Goal: Task Accomplishment & Management: Manage account settings

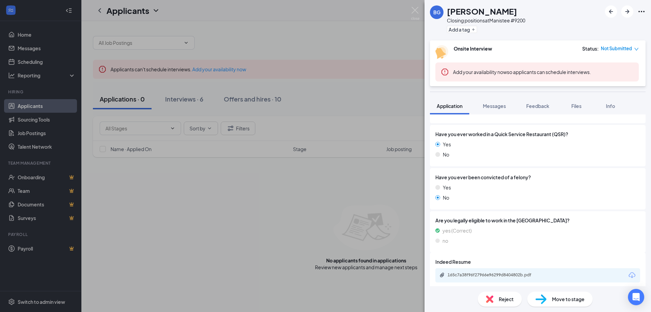
scroll to position [367, 0]
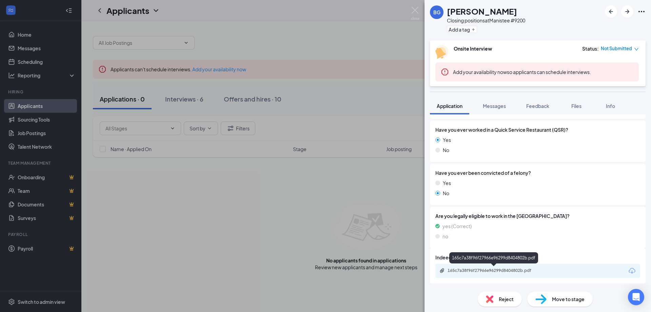
click at [495, 270] on div "165c7a38f96f27966e96299d8404802b.pdf" at bounding box center [495, 270] width 95 height 5
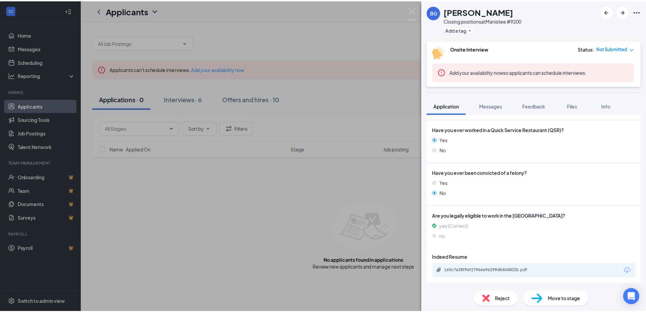
scroll to position [365, 0]
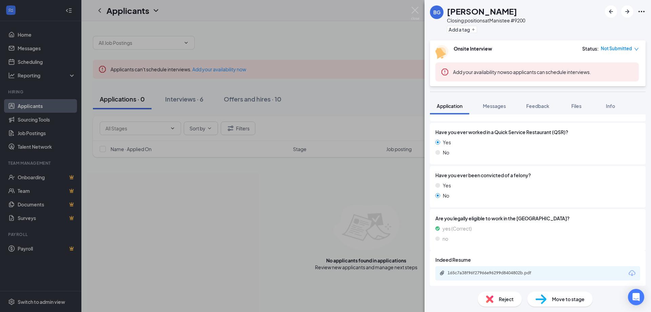
click at [188, 98] on div "BG [PERSON_NAME] Closing positions at [GEOGRAPHIC_DATA] #9200 Add a tag Onsite …" at bounding box center [325, 156] width 651 height 312
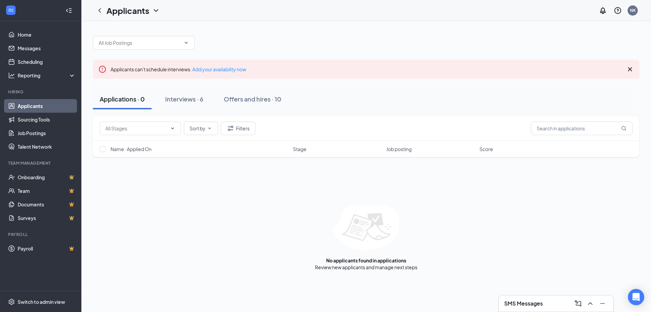
click at [188, 98] on div "Interviews · 6" at bounding box center [184, 99] width 38 height 8
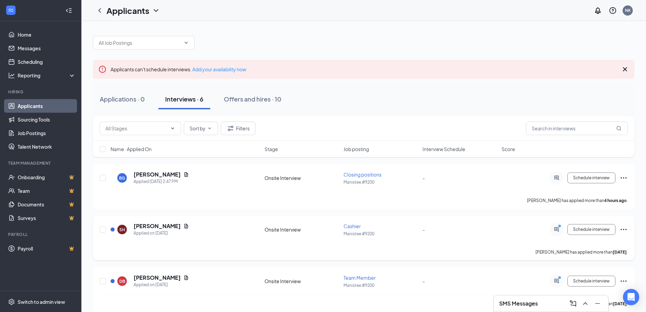
click at [148, 224] on h5 "[PERSON_NAME]" at bounding box center [157, 225] width 47 height 7
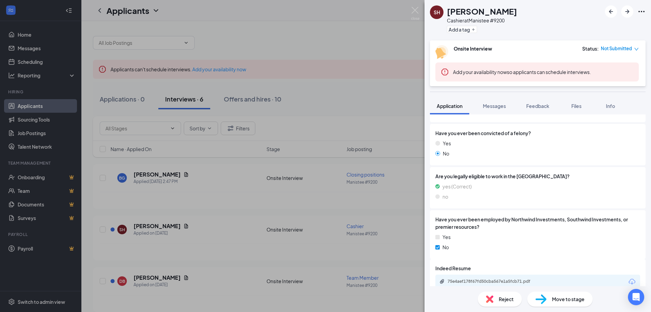
scroll to position [418, 0]
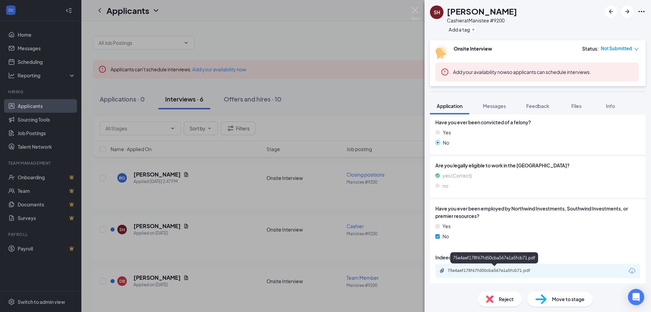
click at [479, 270] on div "75e4aef178f67fd50cba567e1a5fcb71.pdf" at bounding box center [495, 270] width 95 height 5
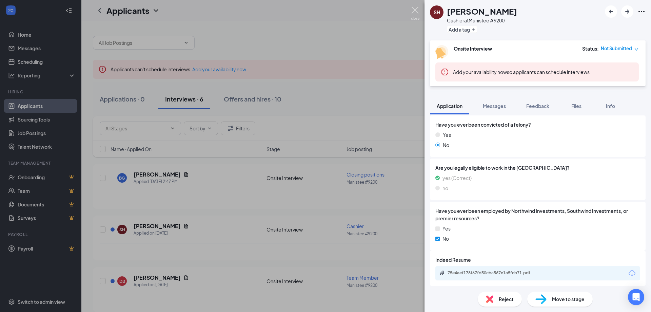
click at [416, 12] on img at bounding box center [415, 13] width 8 height 13
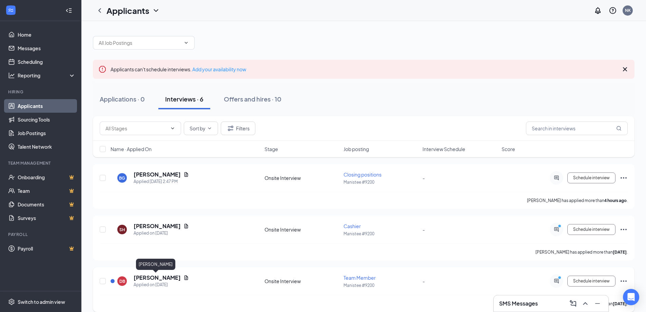
click at [156, 277] on h5 "[PERSON_NAME]" at bounding box center [157, 277] width 47 height 7
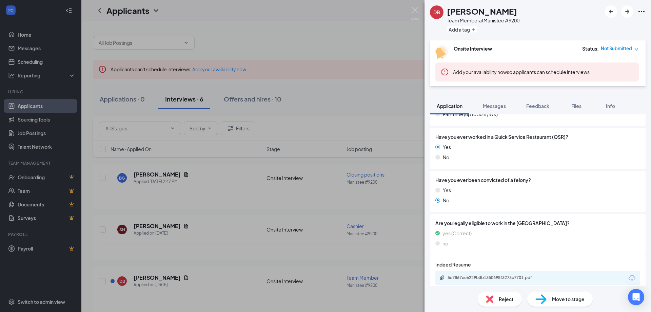
scroll to position [367, 0]
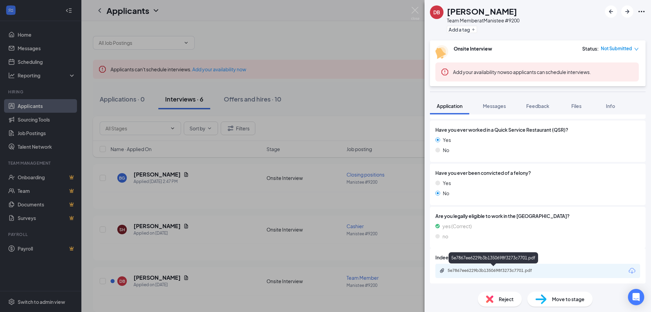
click at [476, 269] on div "5e7867ee6229b3b1350698f3273c7701.pdf" at bounding box center [495, 270] width 95 height 5
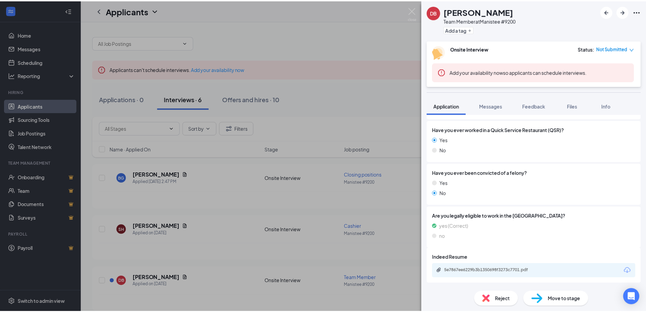
scroll to position [365, 0]
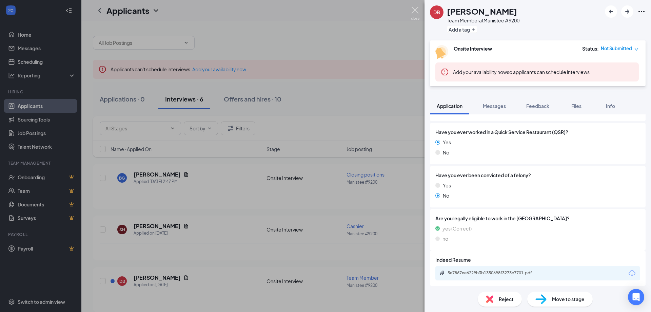
click at [415, 8] on img at bounding box center [415, 13] width 8 height 13
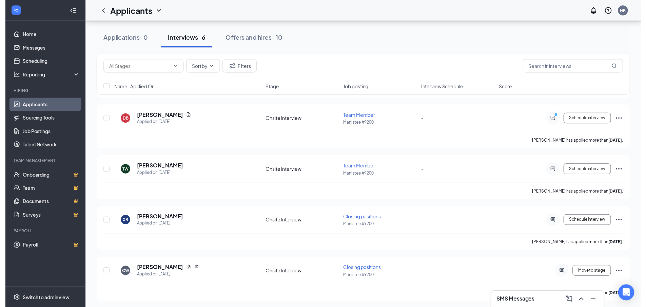
scroll to position [163, 0]
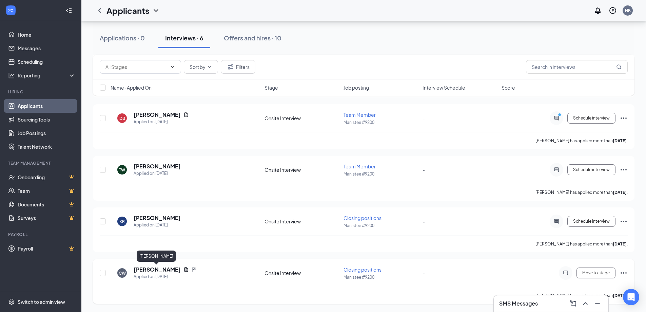
click at [170, 270] on h5 "[PERSON_NAME]" at bounding box center [157, 269] width 47 height 7
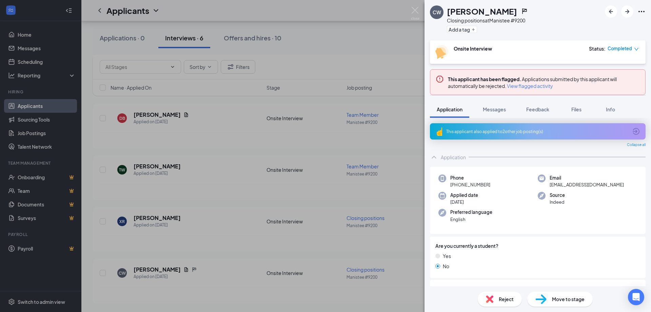
click at [492, 297] on img at bounding box center [489, 298] width 7 height 7
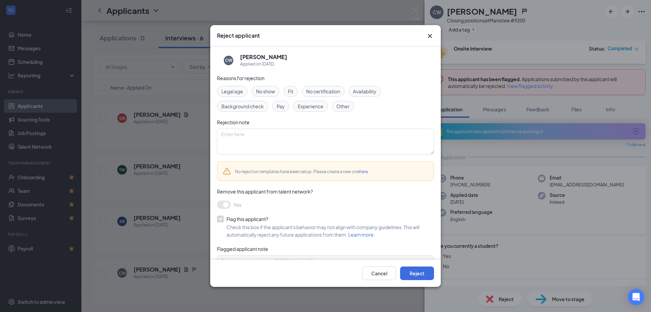
click at [266, 88] on span "No show" at bounding box center [265, 90] width 19 height 7
click at [239, 141] on textarea at bounding box center [325, 142] width 217 height 26
click at [262, 92] on span "No show" at bounding box center [265, 90] width 19 height 7
click at [252, 147] on textarea at bounding box center [325, 142] width 217 height 26
click at [420, 269] on button "Reject" at bounding box center [417, 273] width 34 height 14
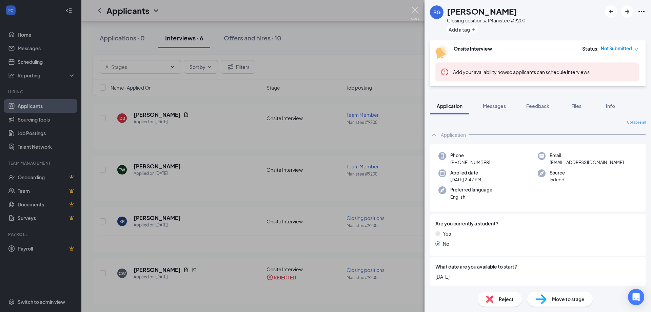
click at [413, 10] on img at bounding box center [415, 13] width 8 height 13
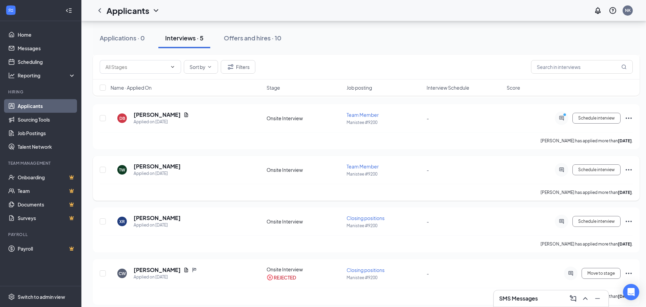
scroll to position [116, 0]
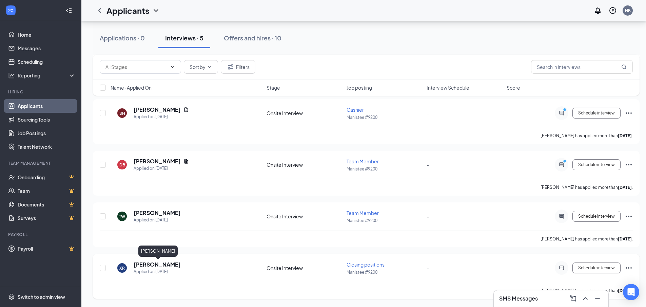
click at [174, 264] on h5 "[PERSON_NAME]" at bounding box center [157, 263] width 47 height 7
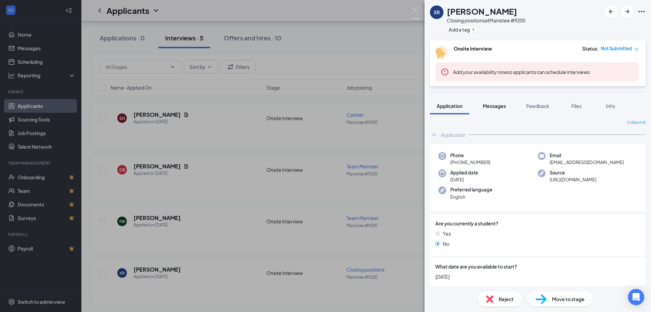
click at [495, 104] on span "Messages" at bounding box center [494, 106] width 23 height 6
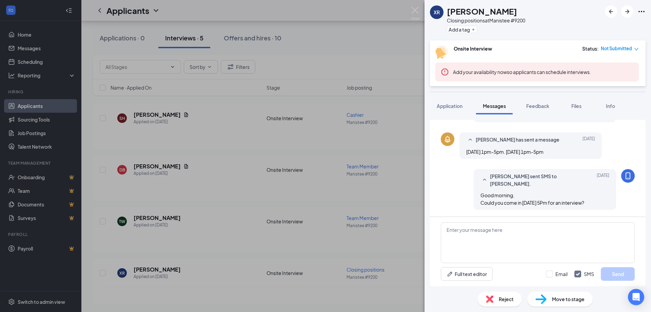
scroll to position [140, 0]
click at [507, 298] on span "Reject" at bounding box center [506, 298] width 15 height 7
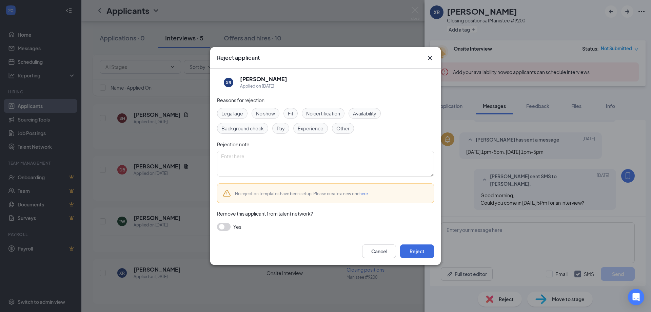
click at [360, 112] on span "Availability" at bounding box center [364, 113] width 23 height 7
click at [240, 166] on textarea at bounding box center [325, 164] width 217 height 26
type textarea "No show"
click at [223, 226] on button "button" at bounding box center [224, 226] width 14 height 8
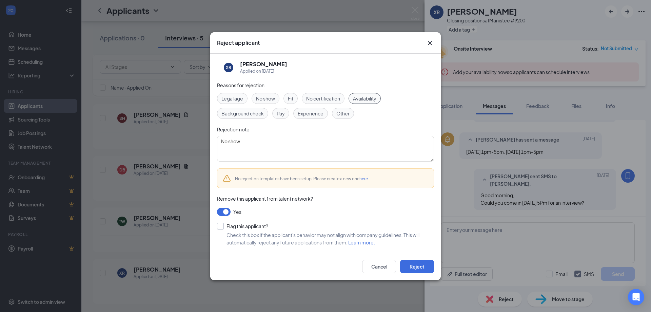
click at [221, 223] on input "Flag this applicant?" at bounding box center [242, 225] width 51 height 7
checkbox input "true"
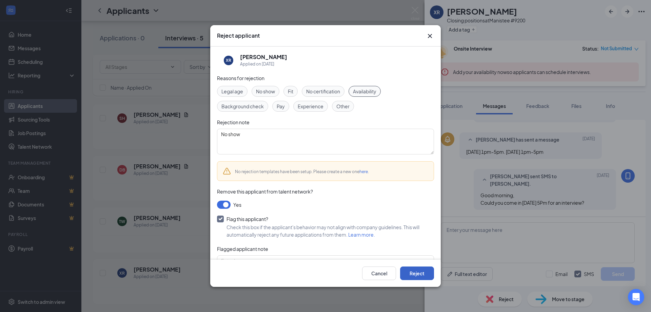
click at [425, 274] on button "Reject" at bounding box center [417, 273] width 34 height 14
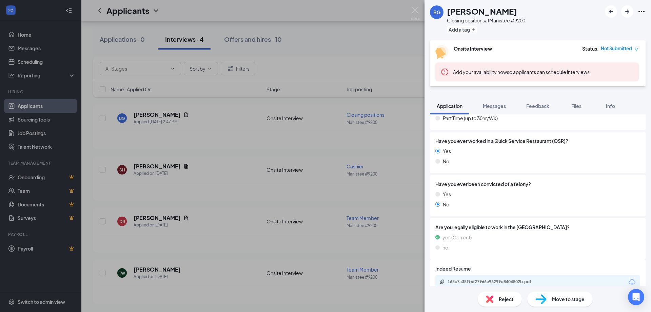
scroll to position [367, 0]
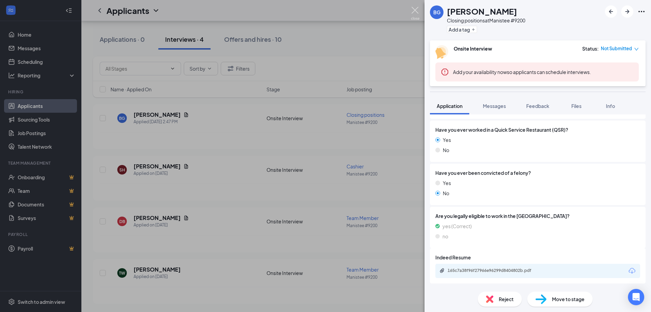
click at [414, 9] on img at bounding box center [415, 13] width 8 height 13
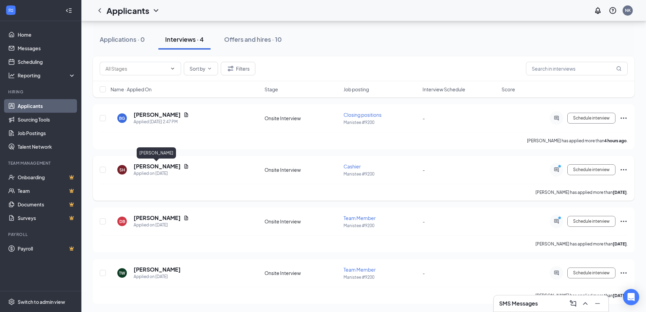
click at [150, 168] on h5 "[PERSON_NAME]" at bounding box center [157, 165] width 47 height 7
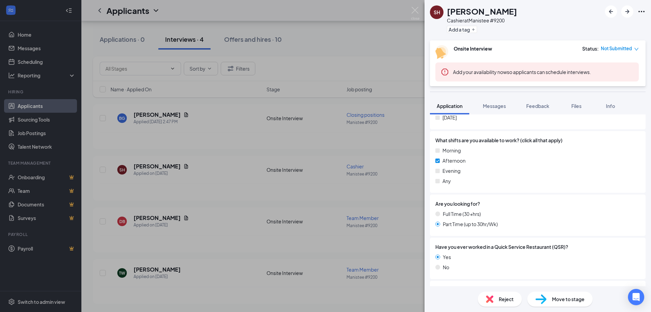
scroll to position [271, 0]
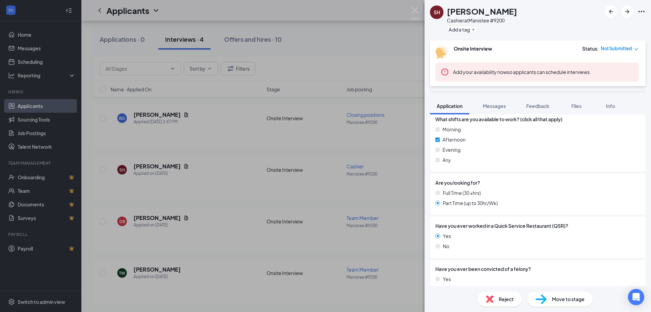
click at [505, 297] on span "Reject" at bounding box center [506, 298] width 15 height 7
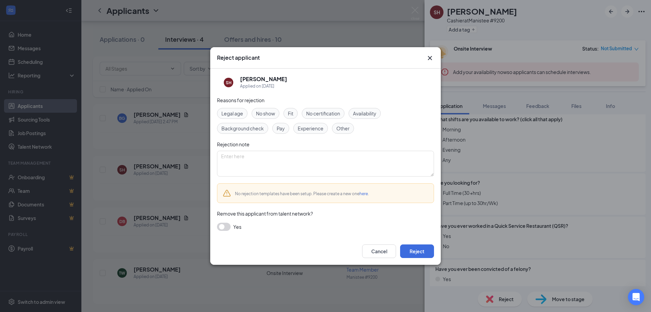
click at [360, 116] on span "Availability" at bounding box center [364, 113] width 23 height 7
click at [314, 159] on textarea at bounding box center [325, 164] width 217 height 26
click at [226, 228] on button "button" at bounding box center [224, 226] width 14 height 8
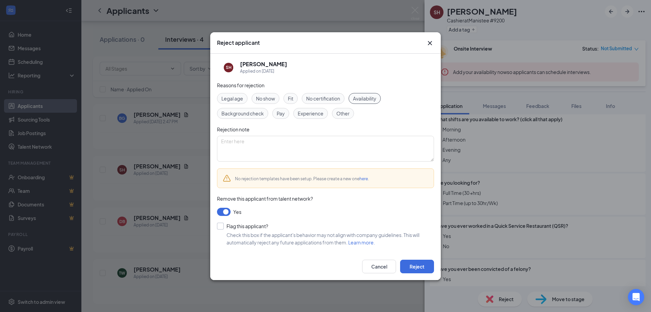
click at [224, 225] on input "Flag this applicant?" at bounding box center [242, 225] width 51 height 7
checkbox input "true"
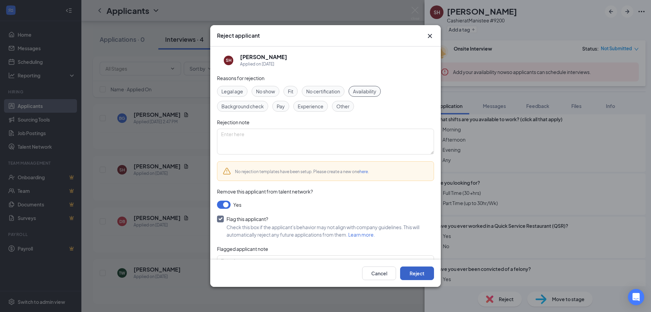
click at [412, 273] on button "Reject" at bounding box center [417, 273] width 34 height 14
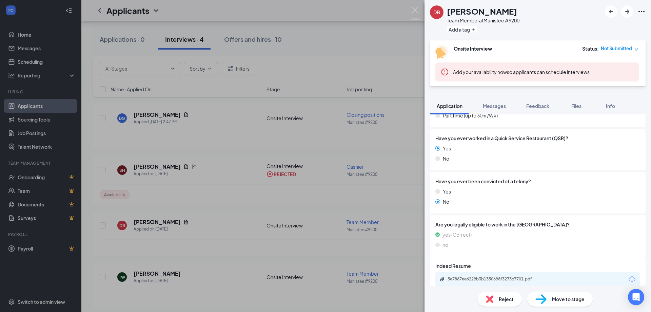
scroll to position [367, 0]
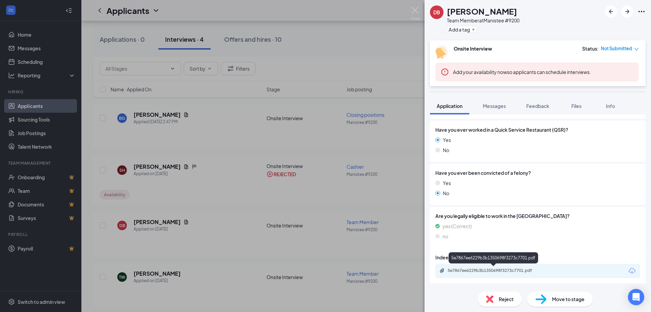
click at [486, 269] on div "5e7867ee6229b3b1350698f3273c7701.pdf" at bounding box center [495, 270] width 95 height 5
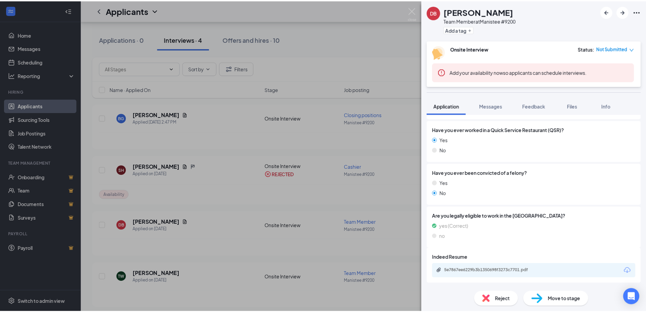
scroll to position [365, 0]
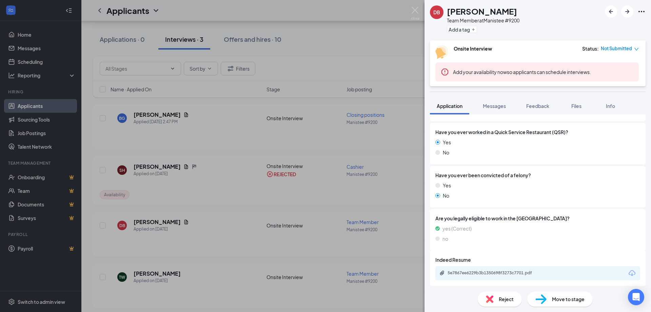
click at [133, 36] on div "DB [PERSON_NAME] Team Member at [GEOGRAPHIC_DATA] #9200 Add a tag Onsite Interv…" at bounding box center [325, 156] width 651 height 312
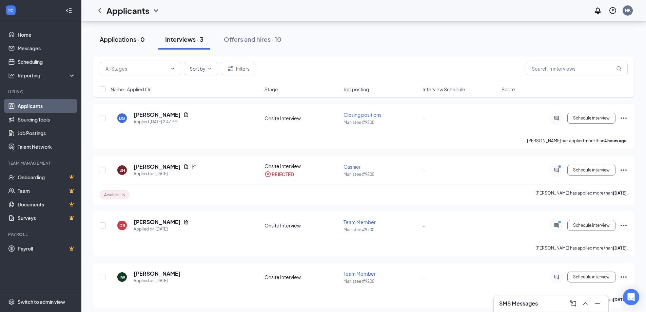
scroll to position [8, 0]
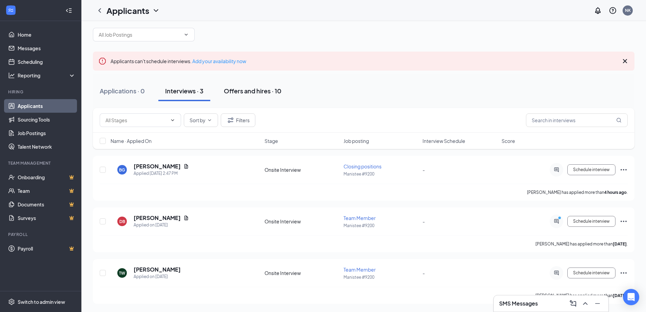
click at [246, 94] on div "Offers and hires · 10" at bounding box center [253, 90] width 58 height 8
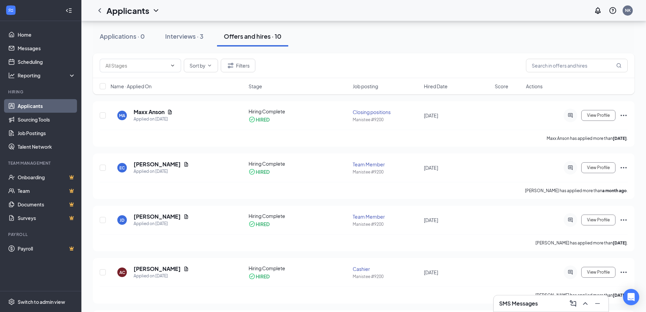
scroll to position [68, 0]
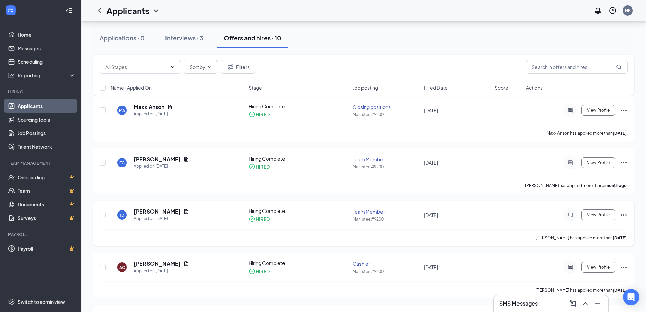
click at [622, 214] on icon "Ellipses" at bounding box center [624, 214] width 6 height 1
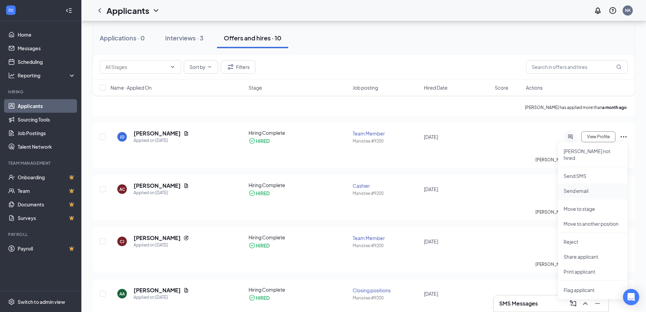
scroll to position [170, 0]
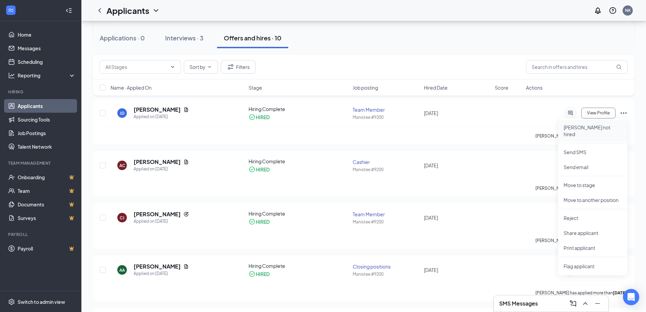
click at [575, 127] on p "[PERSON_NAME] not hired" at bounding box center [593, 131] width 58 height 14
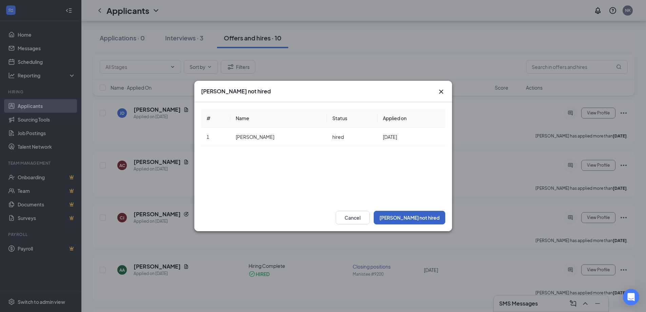
click at [432, 213] on button "[PERSON_NAME] not hired" at bounding box center [410, 218] width 72 height 14
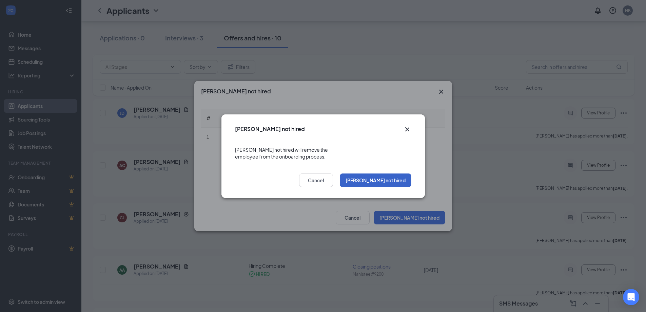
click at [382, 175] on button "[PERSON_NAME] not hired" at bounding box center [376, 180] width 72 height 14
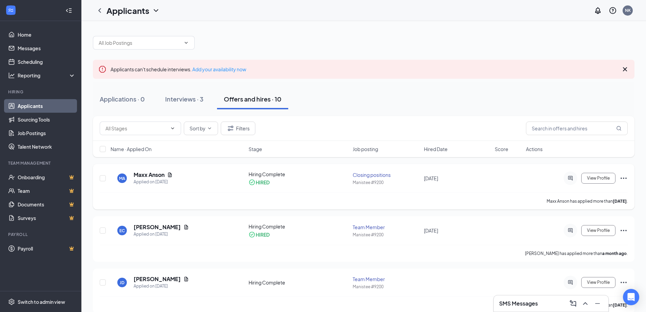
scroll to position [68, 0]
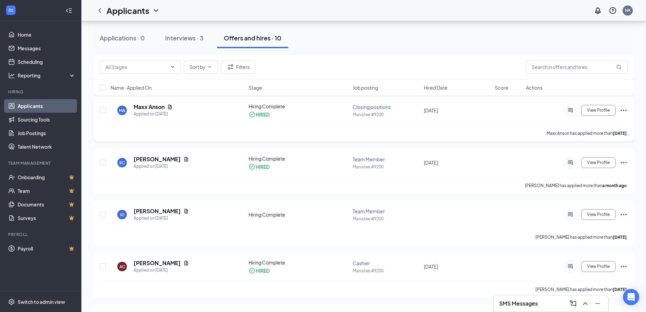
click at [621, 109] on icon "Ellipses" at bounding box center [624, 110] width 8 height 8
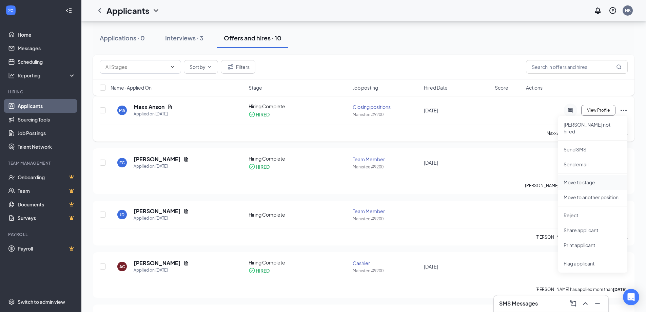
click at [578, 175] on li "Move to stage" at bounding box center [592, 182] width 69 height 15
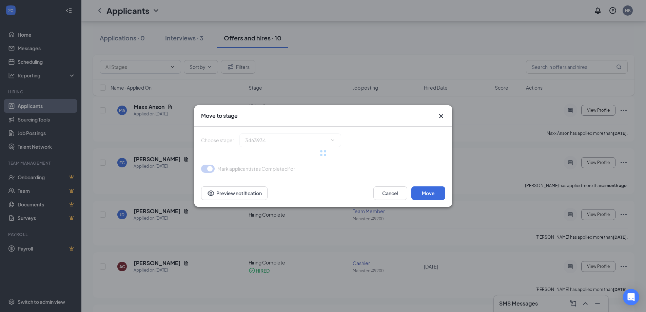
type input "Hiring Complete (current stage)"
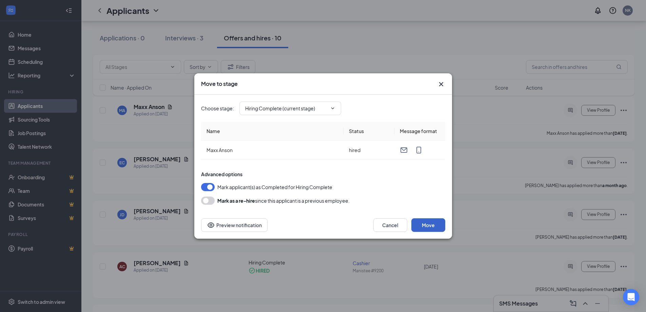
click at [424, 223] on button "Move" at bounding box center [428, 225] width 34 height 14
click at [423, 223] on button "Move" at bounding box center [428, 225] width 34 height 14
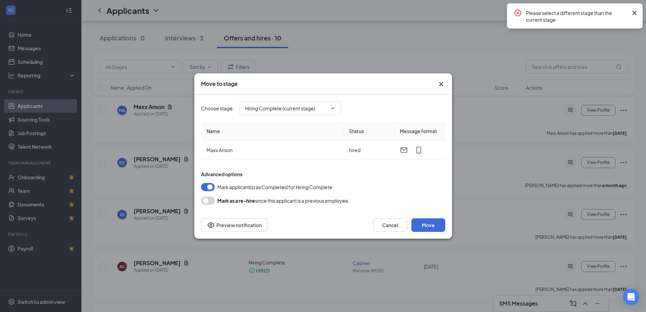
click at [440, 82] on icon "Cross" at bounding box center [441, 84] width 8 height 8
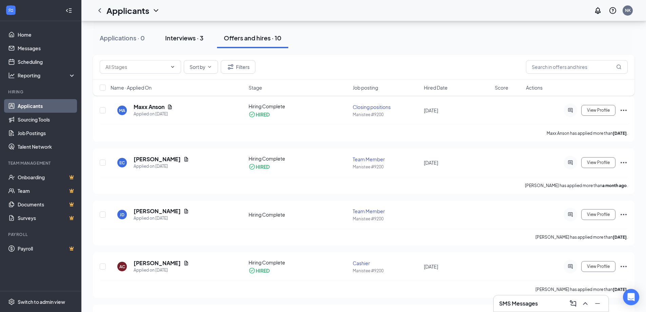
click at [185, 34] on div "Interviews · 3" at bounding box center [184, 38] width 38 height 8
